Goal: Find specific page/section

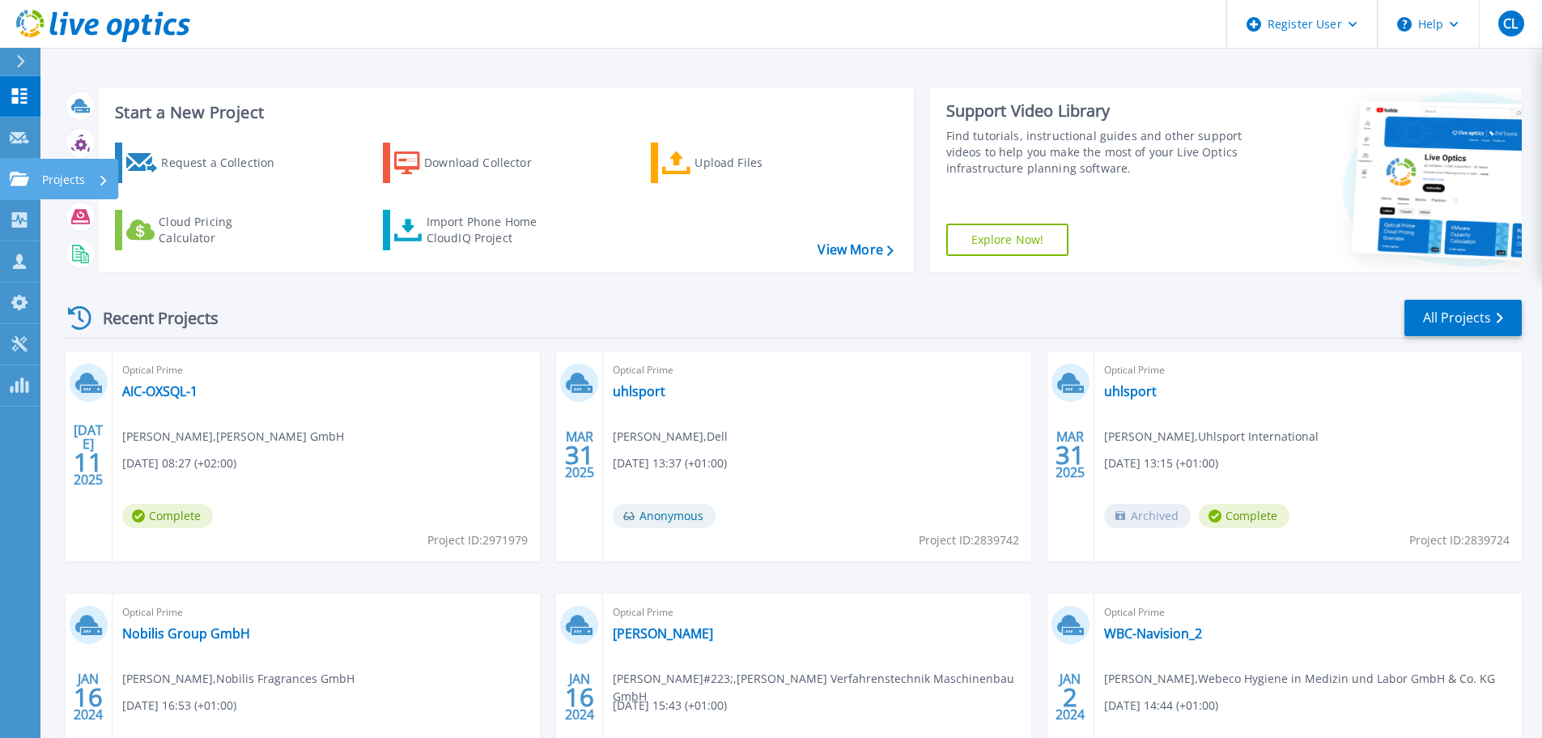
click at [8, 189] on link "Projects Projects" at bounding box center [20, 179] width 40 height 41
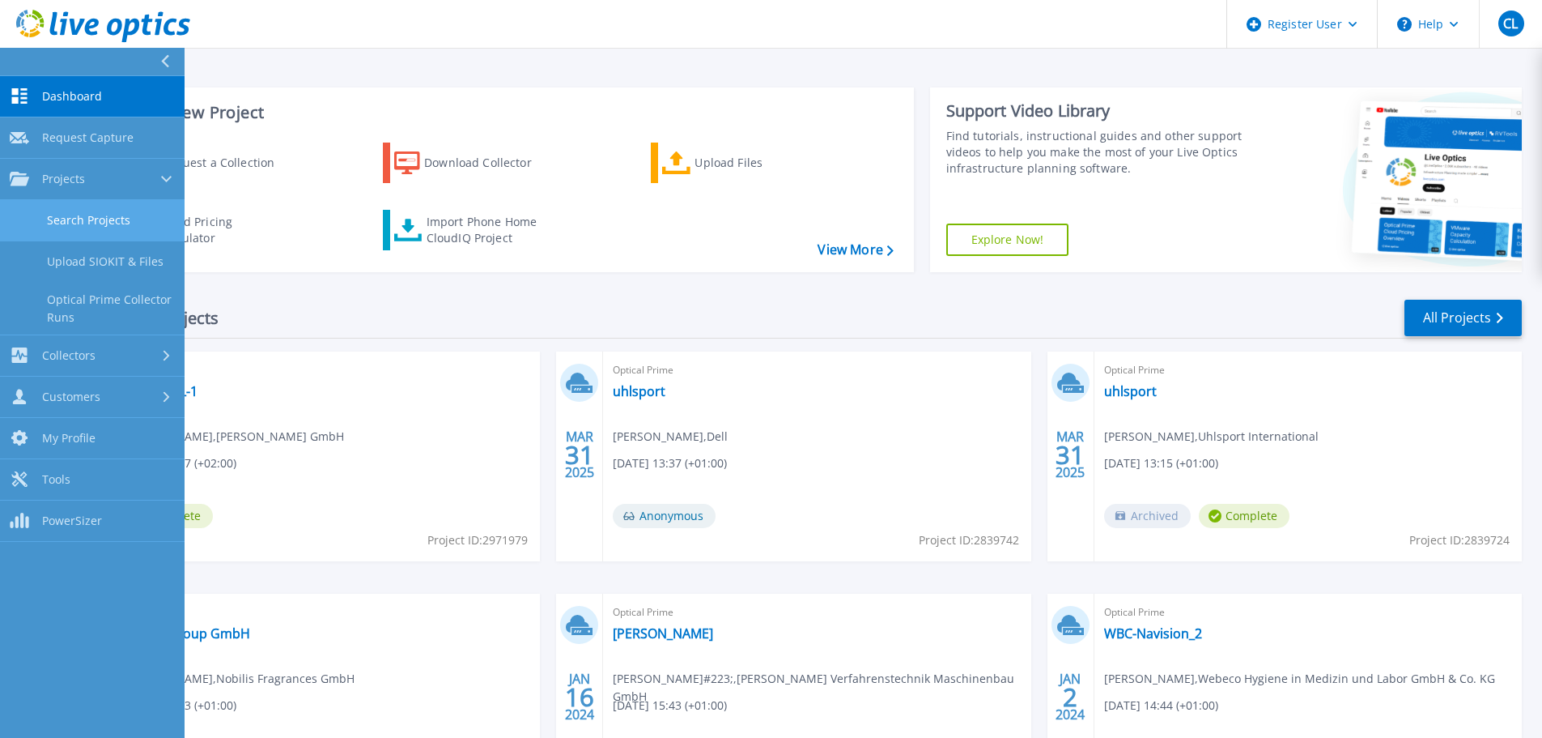
click at [73, 221] on link "Search Projects" at bounding box center [92, 220] width 185 height 41
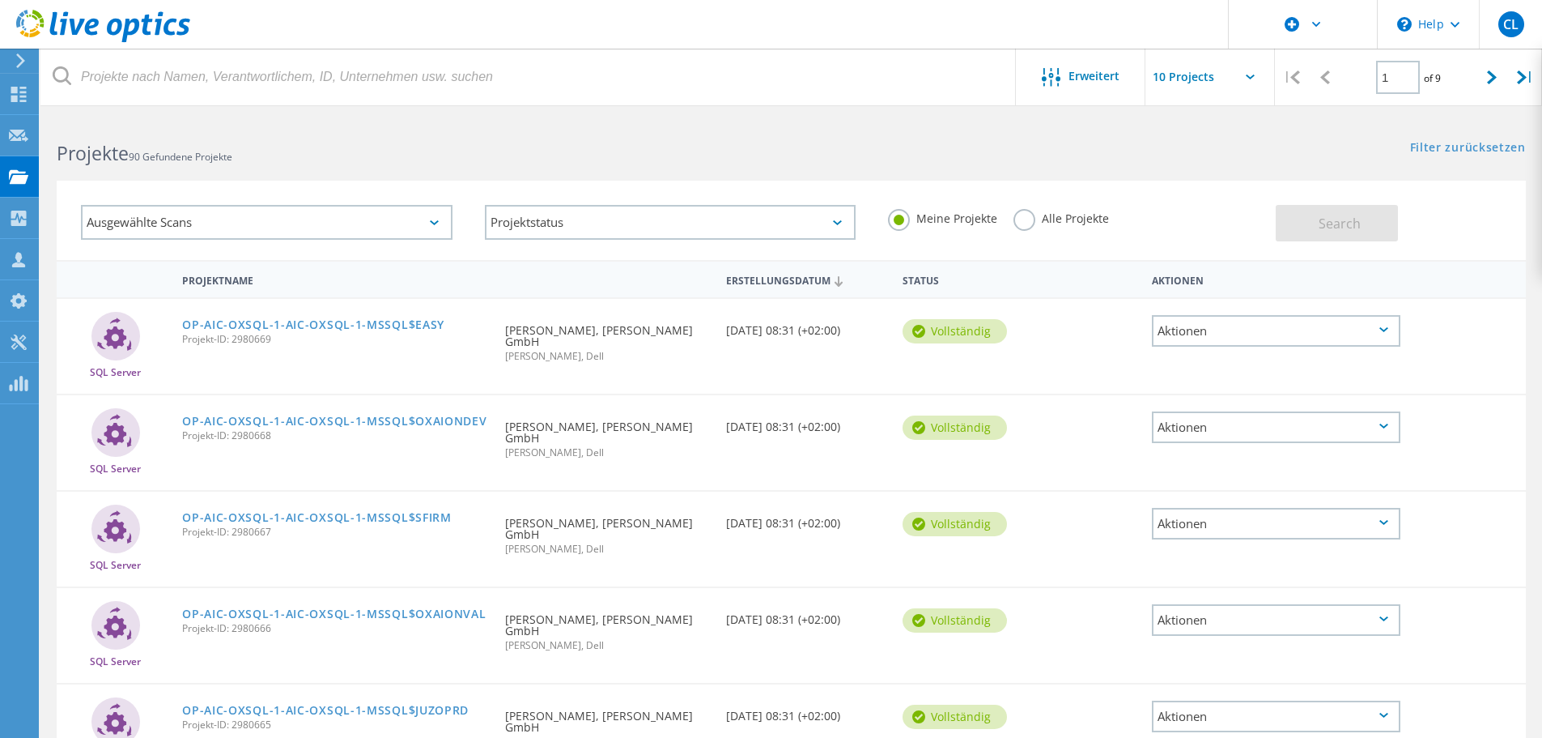
click at [1014, 215] on label "Alle Projekte" at bounding box center [1062, 216] width 96 height 15
click at [0, 0] on input "Alle Projekte" at bounding box center [0, 0] width 0 height 0
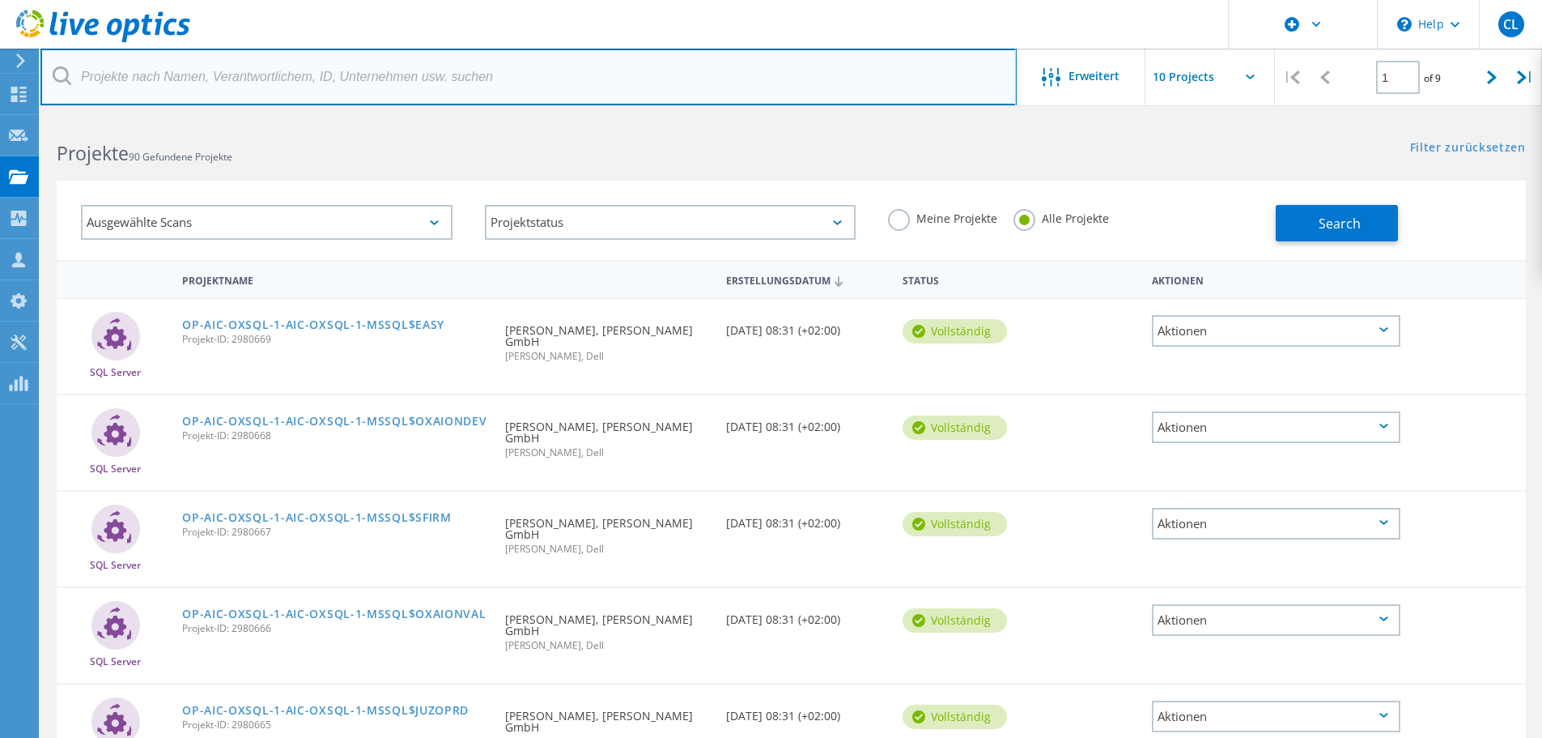
click at [462, 80] on input "text" at bounding box center [528, 77] width 977 height 57
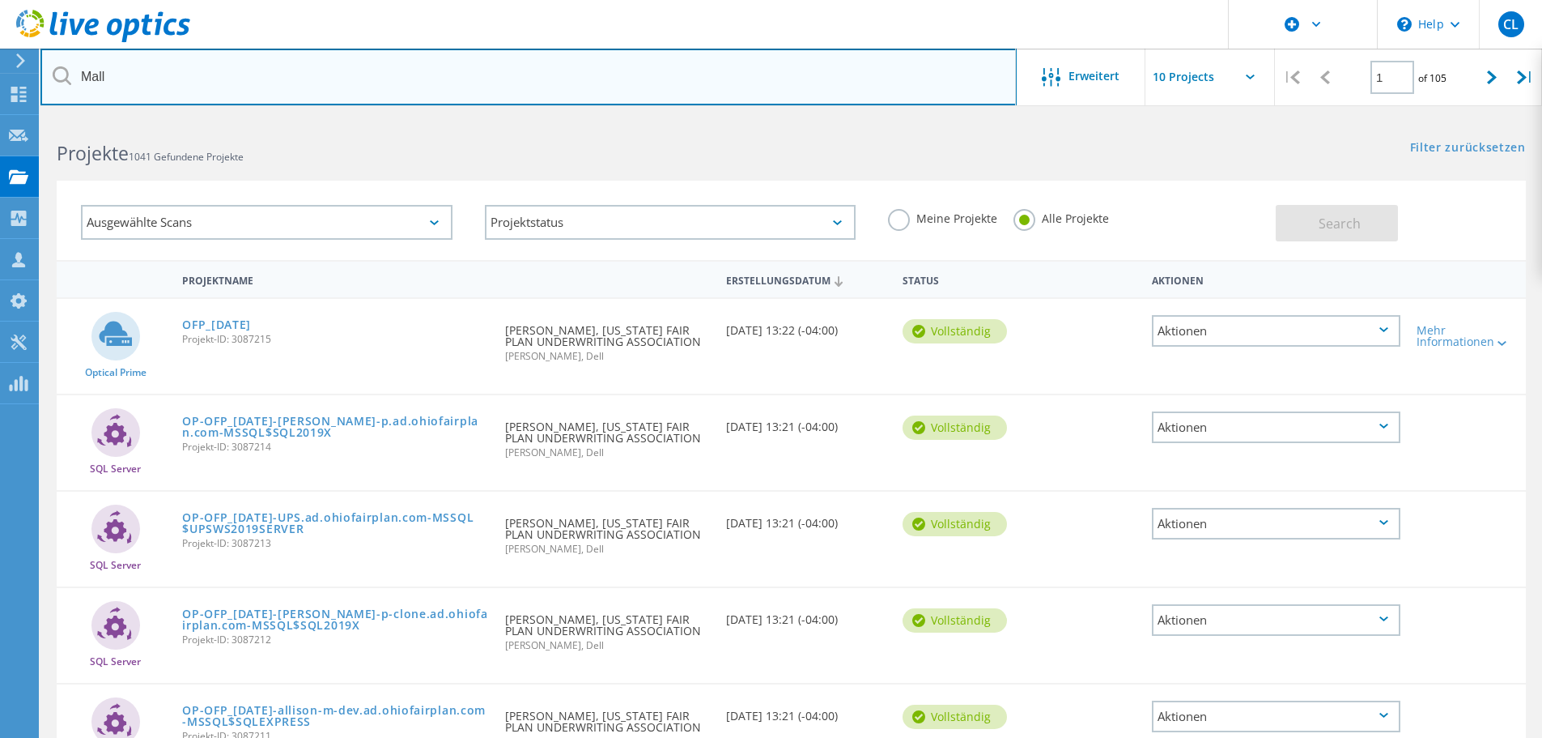
click at [453, 67] on input "Mall" at bounding box center [528, 77] width 977 height 57
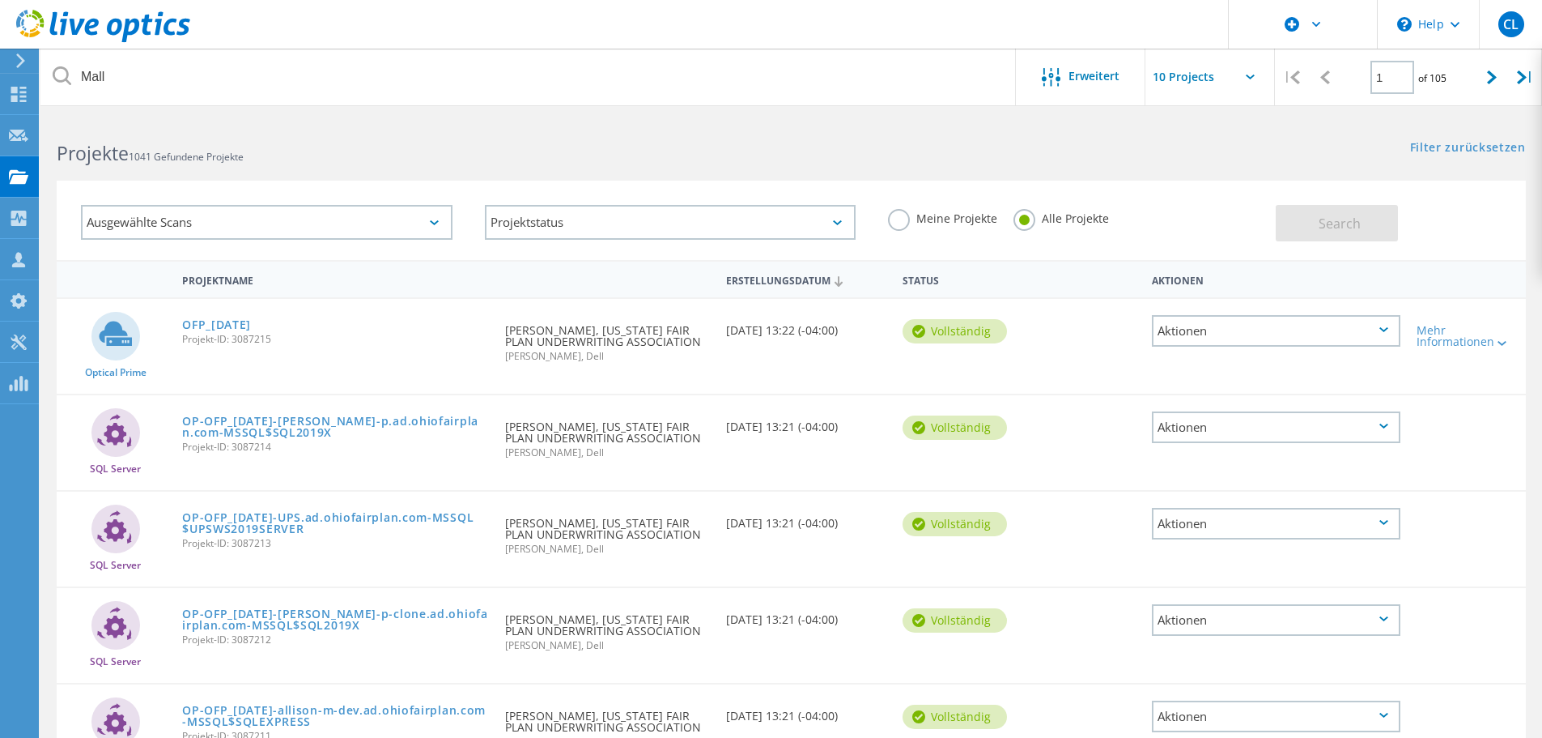
click at [54, 71] on icon at bounding box center [62, 75] width 19 height 19
click at [57, 71] on icon at bounding box center [62, 75] width 19 height 19
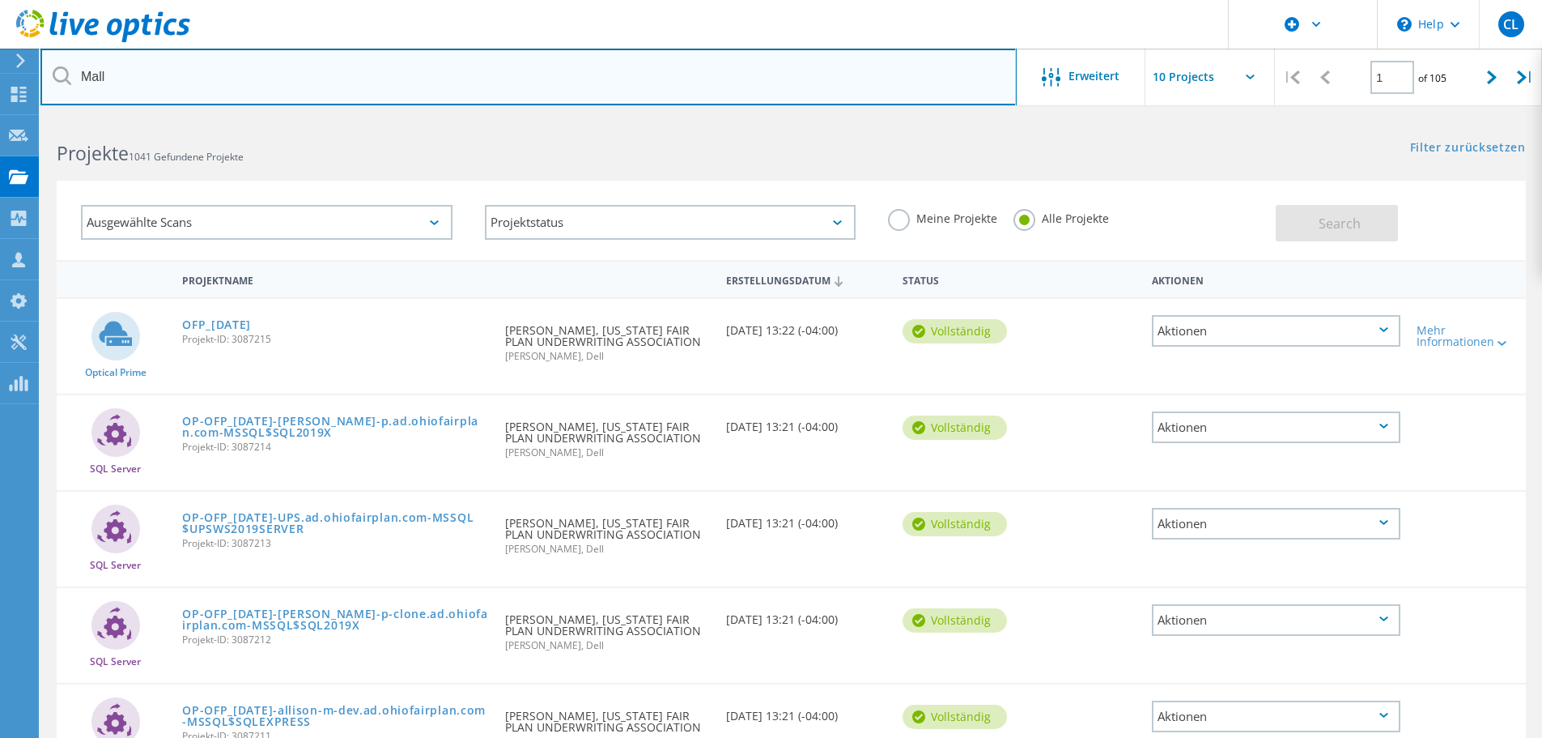
drag, startPoint x: 226, startPoint y: 83, endPoint x: -50, endPoint y: 52, distance: 277.9
click at [0, 52] on html "\n Help Explore Helpful Articles Contact Support CL Dell-Benutzer Christoph Lue…" at bounding box center [771, 648] width 1542 height 1297
paste input "3083002"
type input "3083002"
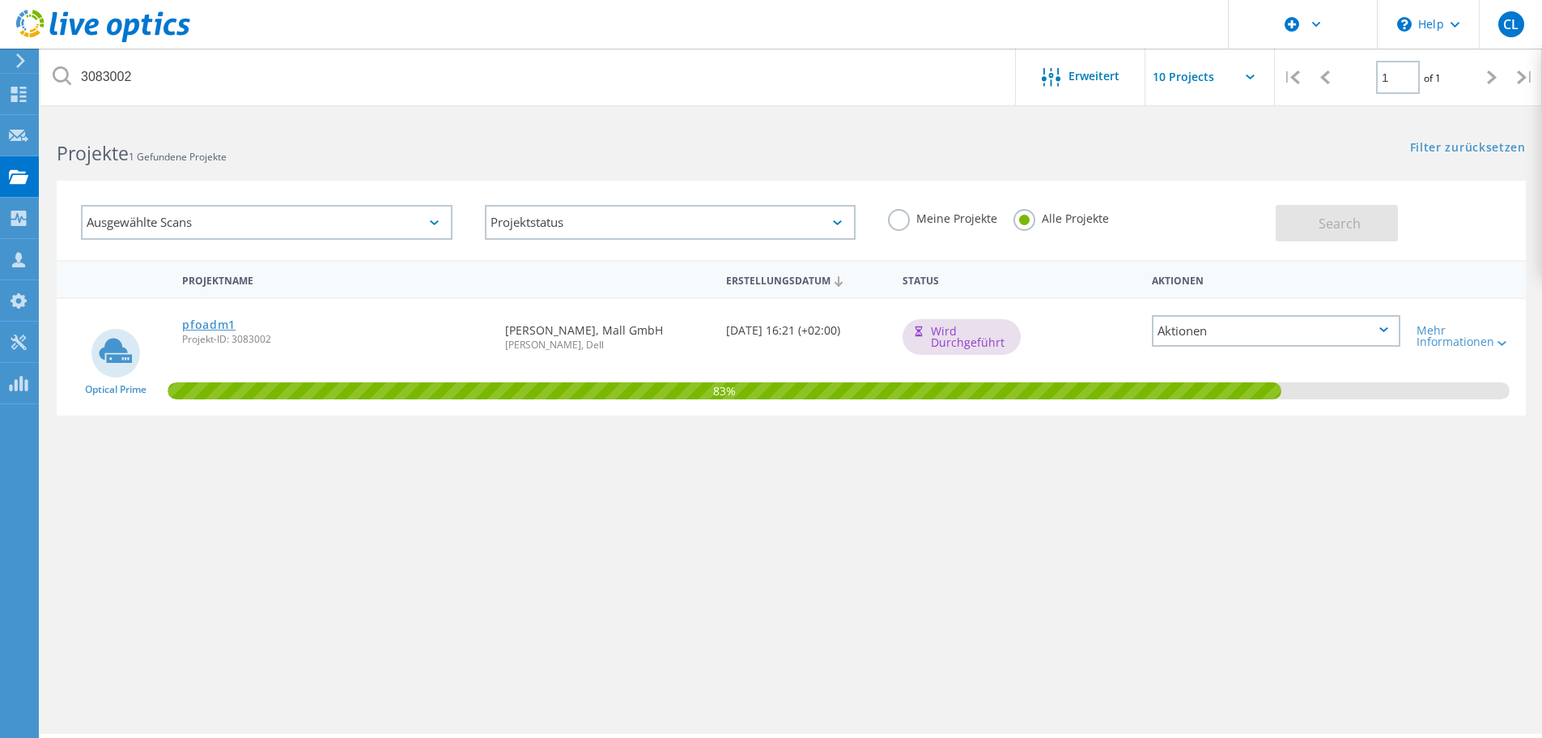
click at [223, 323] on link "pfoadm1" at bounding box center [208, 324] width 53 height 11
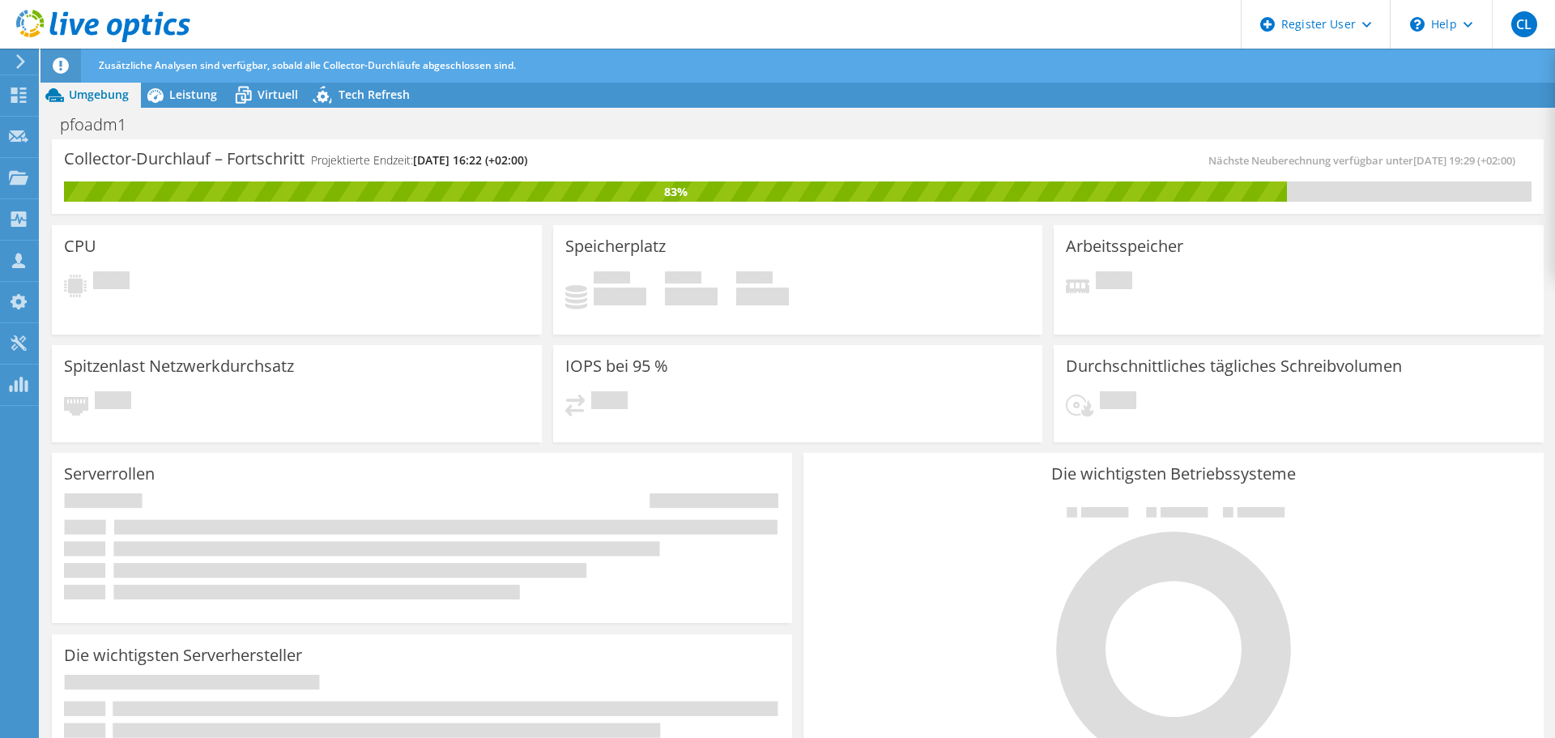
scroll to position [81, 0]
click at [195, 94] on span "Leistung" at bounding box center [193, 94] width 48 height 15
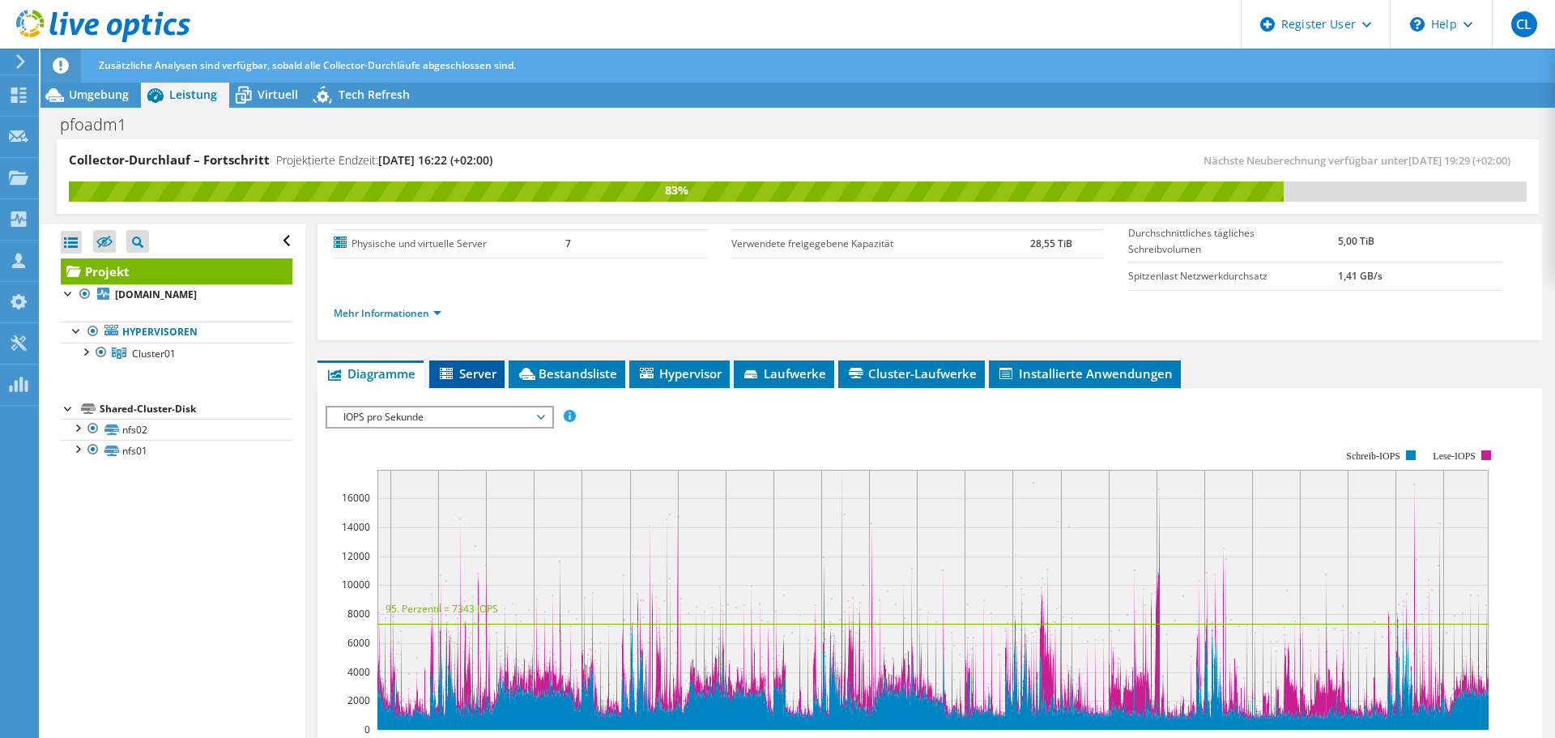
scroll to position [405, 0]
